Goal: Task Accomplishment & Management: Use online tool/utility

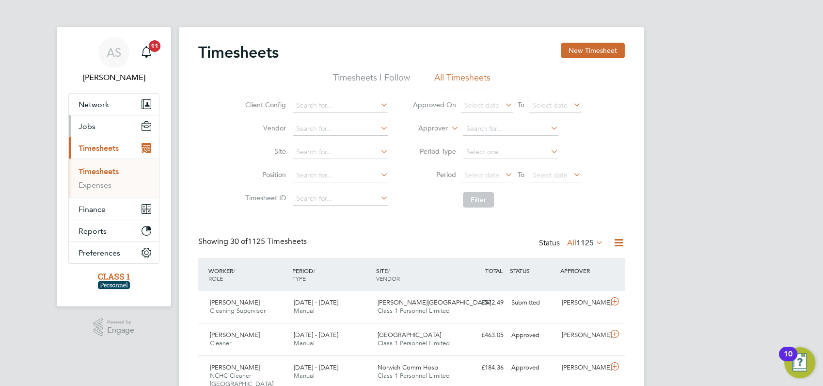
click at [89, 128] on span "Jobs" at bounding box center [86, 126] width 17 height 9
click at [97, 149] on link "Vacancies" at bounding box center [95, 149] width 34 height 9
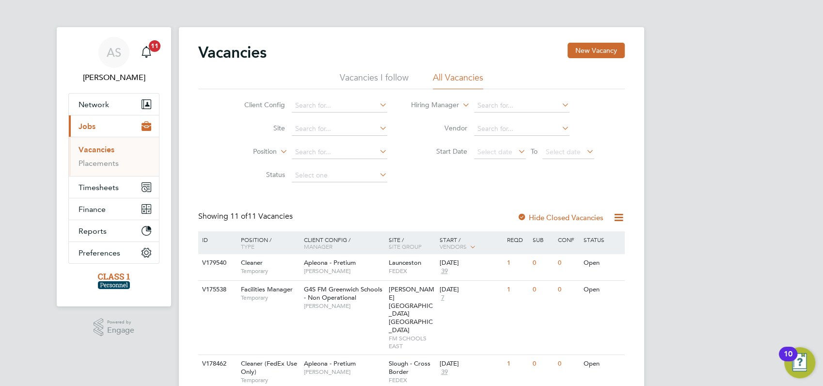
click at [675, 192] on div "AS [PERSON_NAME] Notifications 11 Applications: Network Businesses Sites Worker…" at bounding box center [411, 388] width 823 height 777
click at [101, 150] on link "Vacancies" at bounding box center [96, 149] width 36 height 9
click at [96, 161] on link "Placements" at bounding box center [98, 162] width 40 height 9
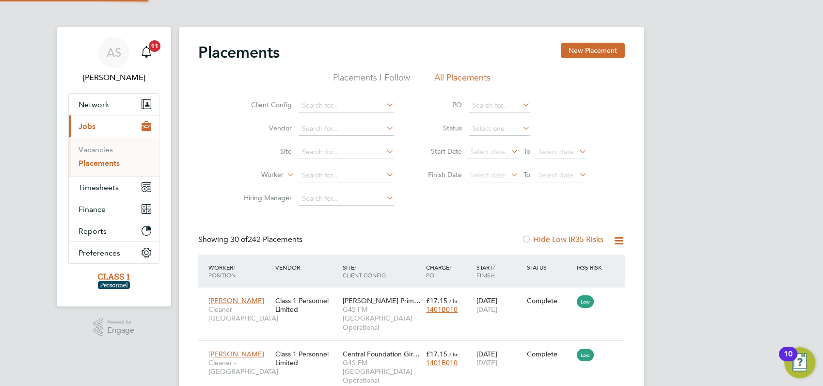
scroll to position [36, 84]
click at [97, 186] on span "Timesheets" at bounding box center [98, 187] width 40 height 9
click at [100, 170] on link "Timesheets" at bounding box center [98, 171] width 40 height 9
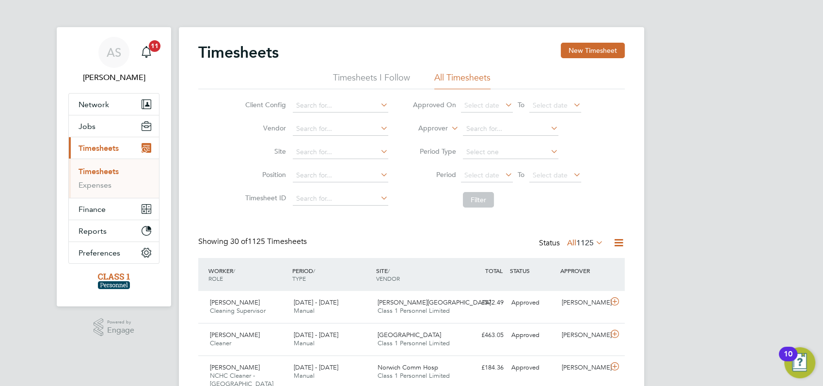
click at [91, 186] on link "Expenses" at bounding box center [94, 184] width 33 height 9
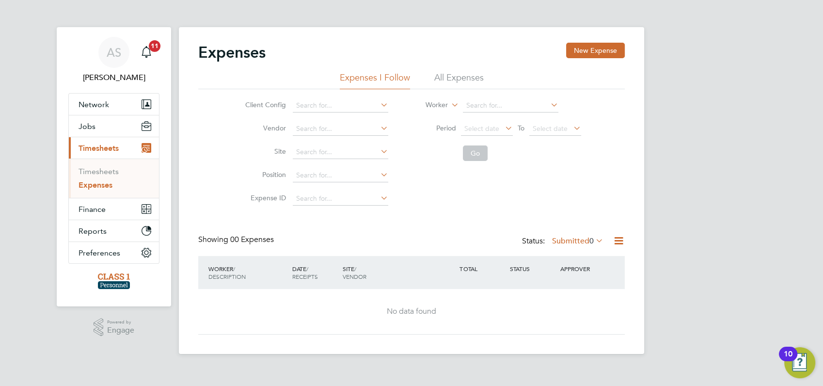
click at [94, 147] on span "Timesheets" at bounding box center [98, 147] width 40 height 9
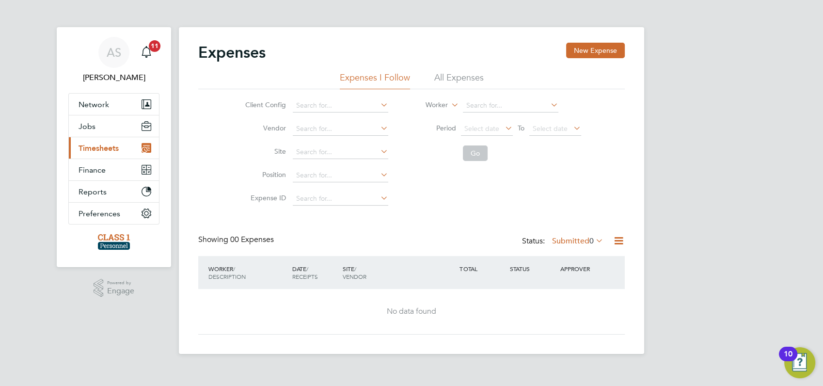
click at [95, 146] on span "Timesheets" at bounding box center [98, 147] width 40 height 9
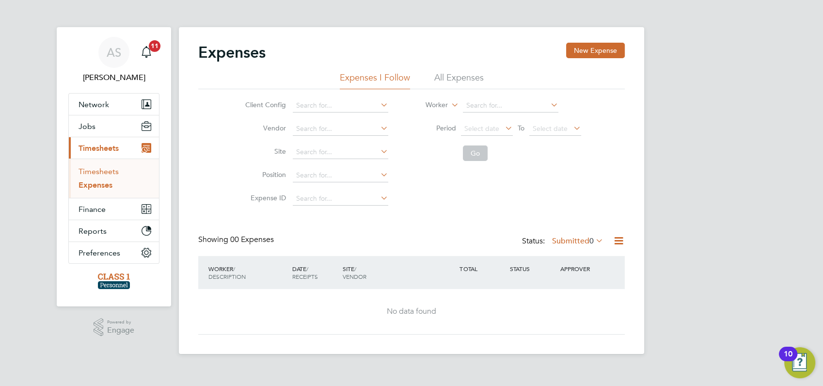
click at [100, 172] on link "Timesheets" at bounding box center [98, 171] width 40 height 9
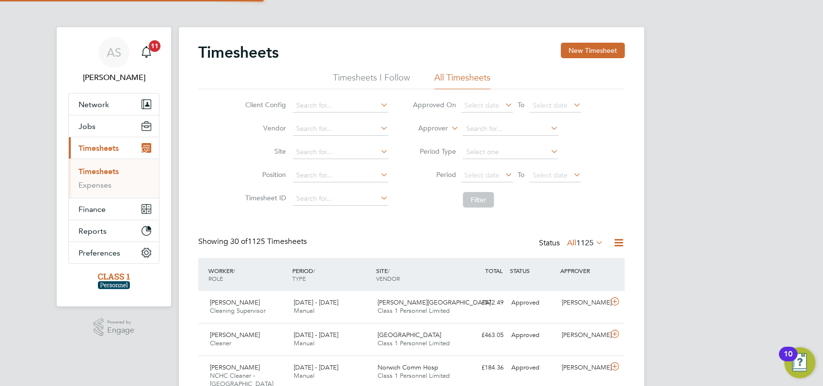
scroll to position [24, 84]
click at [155, 46] on span "11" at bounding box center [155, 46] width 12 height 12
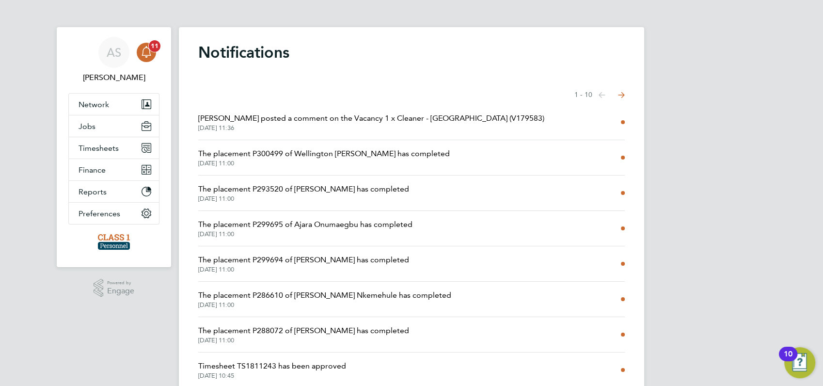
click at [154, 44] on span "11" at bounding box center [155, 46] width 12 height 12
click at [99, 146] on span "Timesheets" at bounding box center [98, 147] width 40 height 9
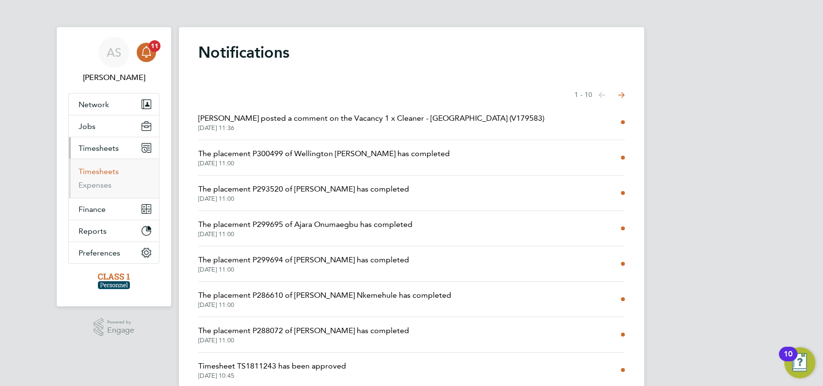
click at [99, 170] on link "Timesheets" at bounding box center [98, 171] width 40 height 9
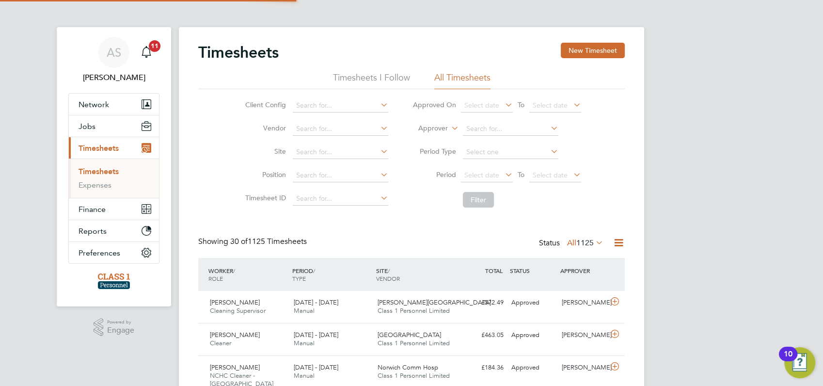
scroll to position [24, 84]
click at [588, 48] on button "New Timesheet" at bounding box center [593, 51] width 64 height 16
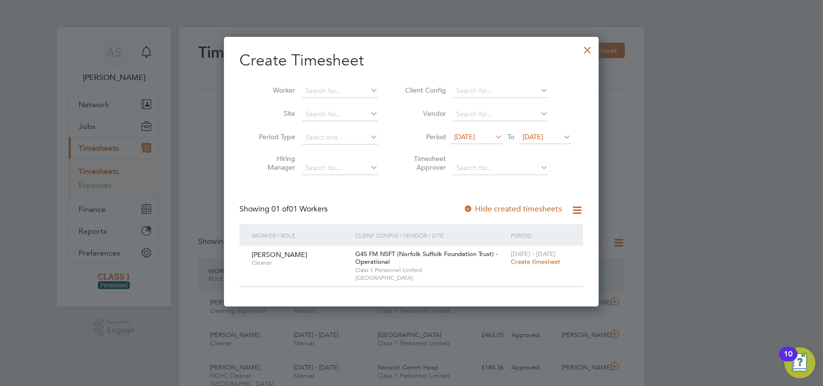
click at [271, 255] on span "[PERSON_NAME]" at bounding box center [279, 254] width 56 height 9
click at [591, 50] on div at bounding box center [586, 47] width 17 height 17
